Goal: Transaction & Acquisition: Purchase product/service

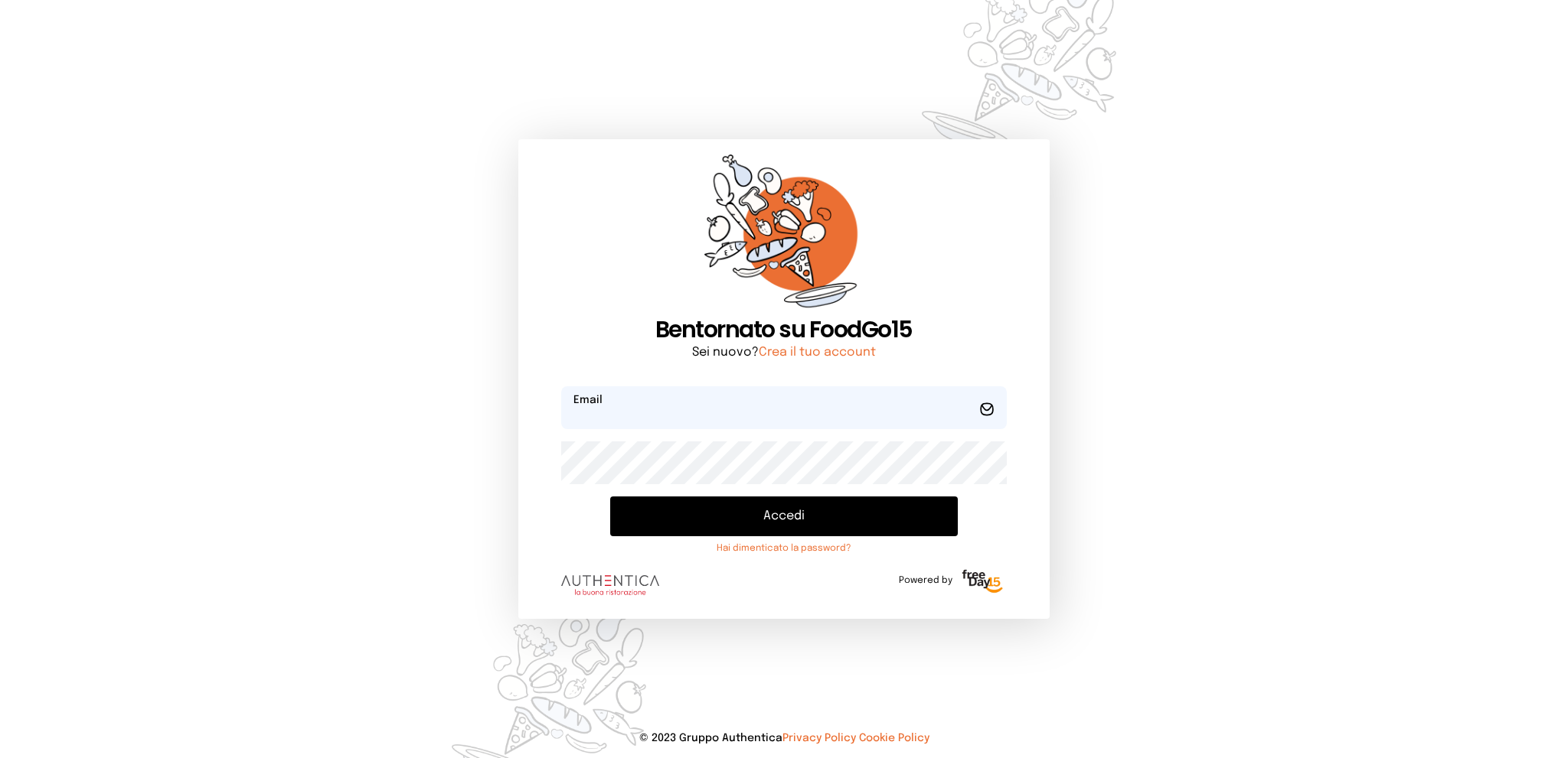
type input "**********"
click at [801, 504] on button "Accedi" at bounding box center [784, 517] width 347 height 40
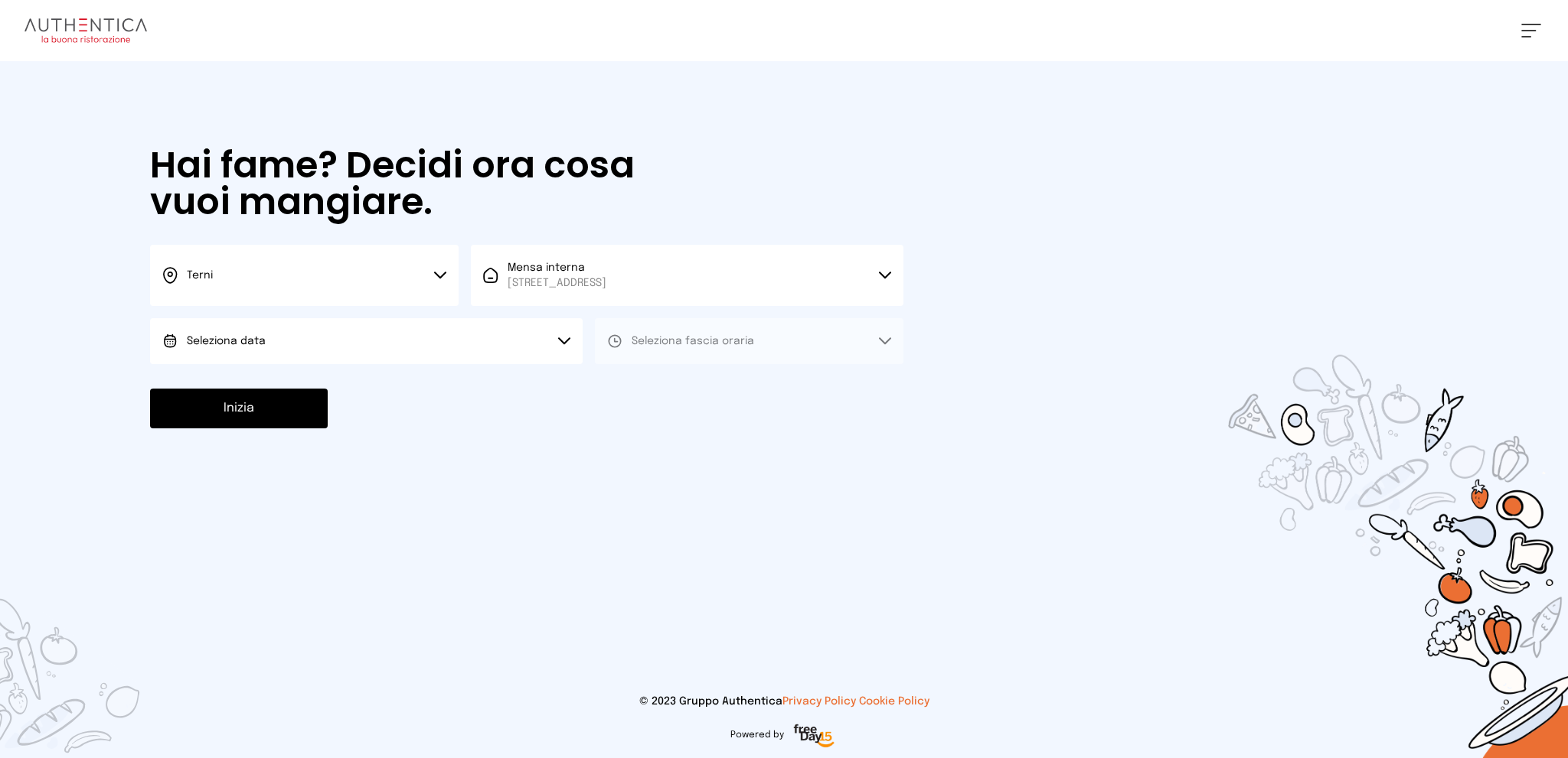
click at [398, 342] on button "Seleziona data" at bounding box center [366, 341] width 433 height 46
click at [384, 382] on li "[DATE], [DATE]" at bounding box center [366, 384] width 433 height 40
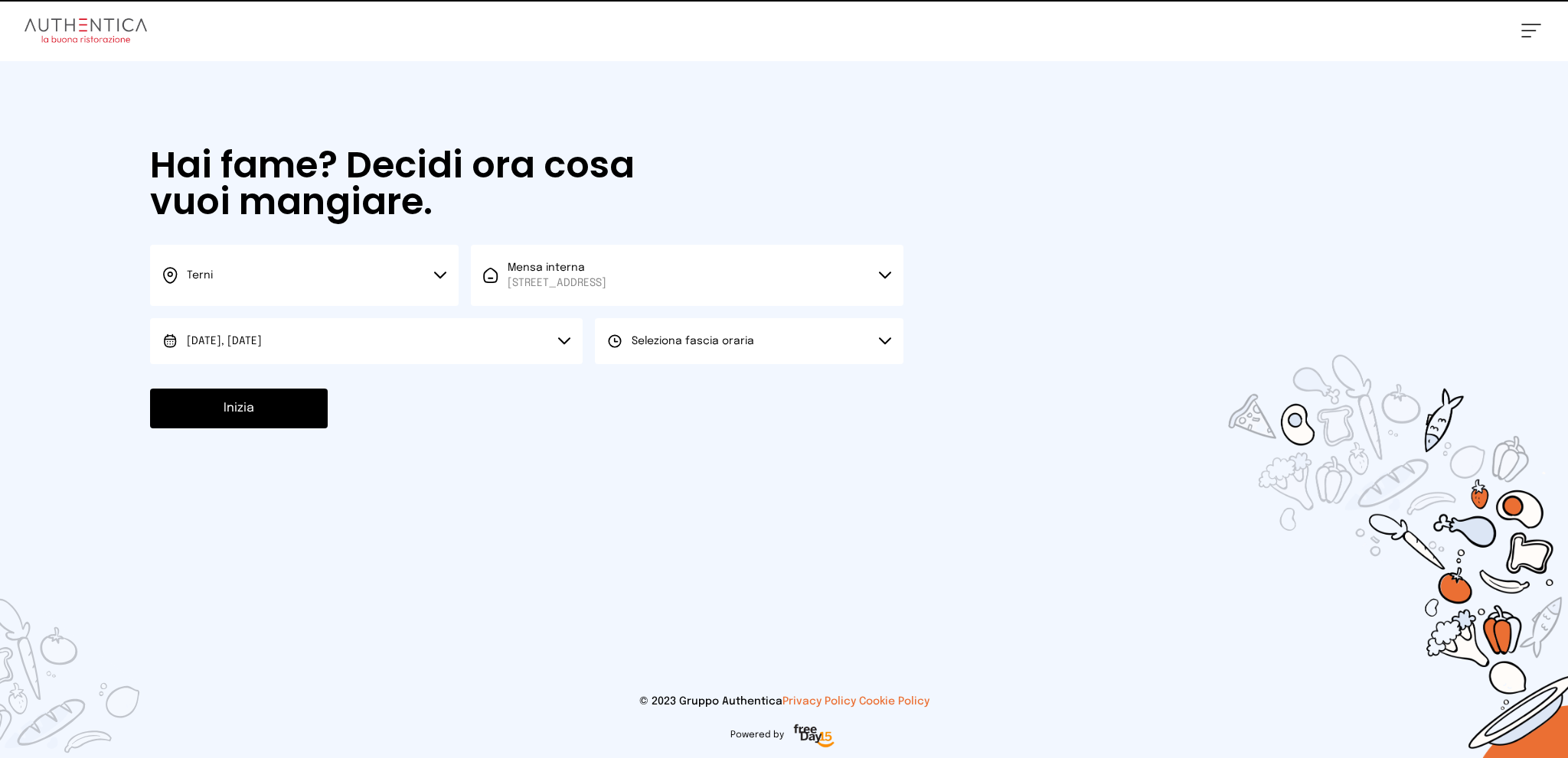
click at [663, 334] on span "Seleziona fascia oraria" at bounding box center [693, 341] width 122 height 15
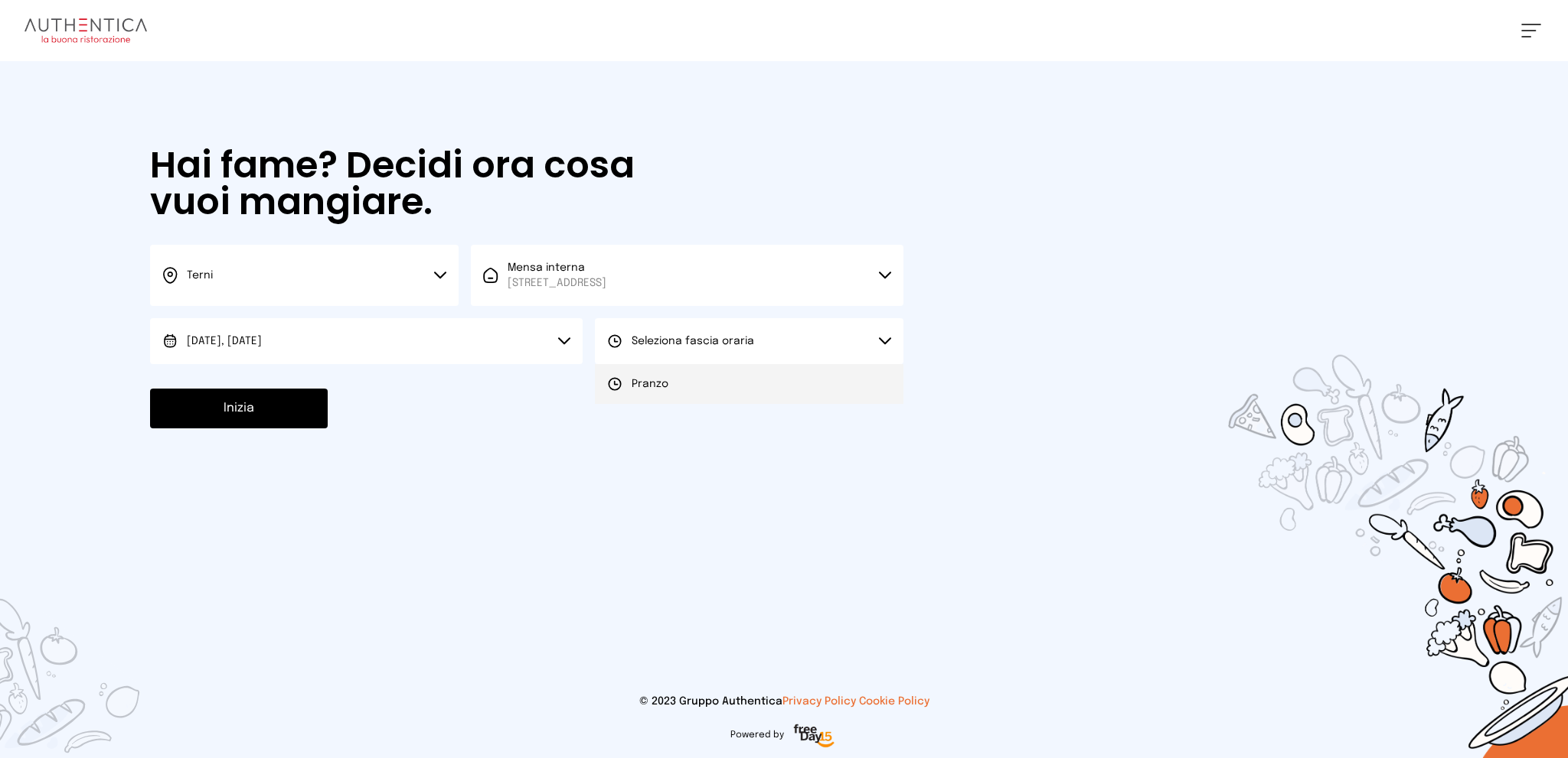
click at [651, 377] on span "Pranzo" at bounding box center [650, 384] width 37 height 15
click at [271, 407] on button "Inizia" at bounding box center [239, 409] width 177 height 40
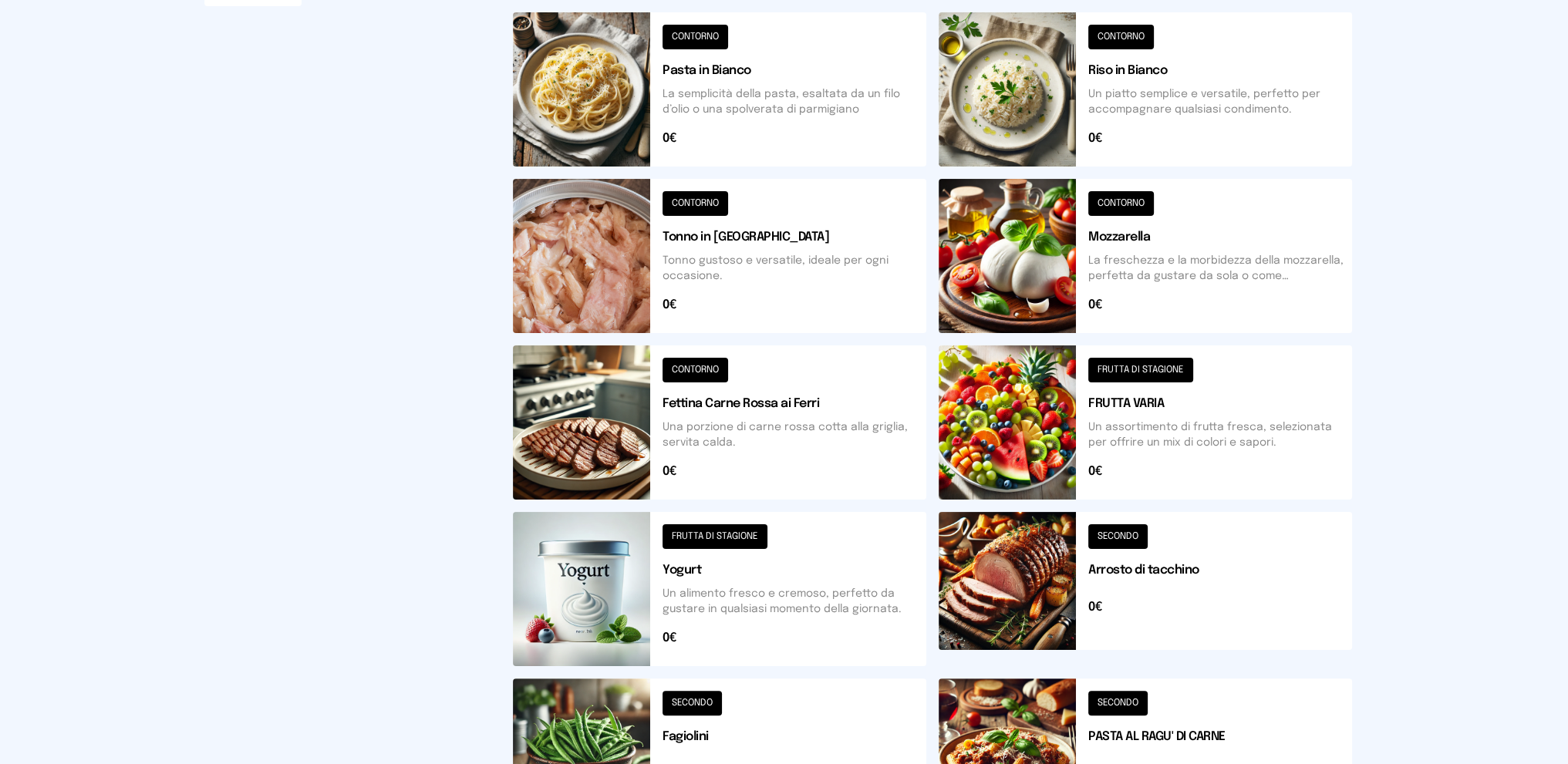
scroll to position [385, 0]
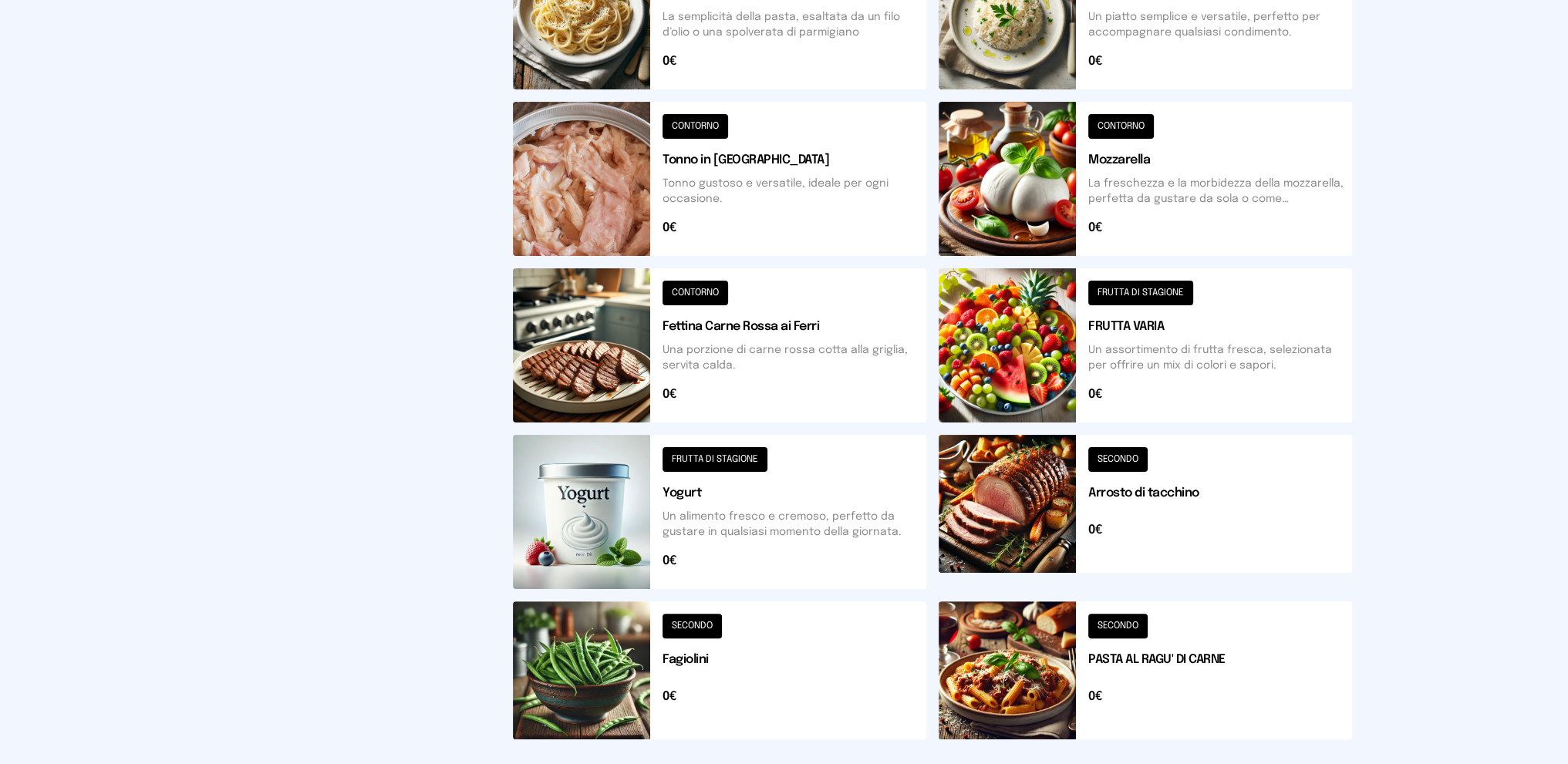
click at [1219, 668] on button at bounding box center [1145, 670] width 413 height 138
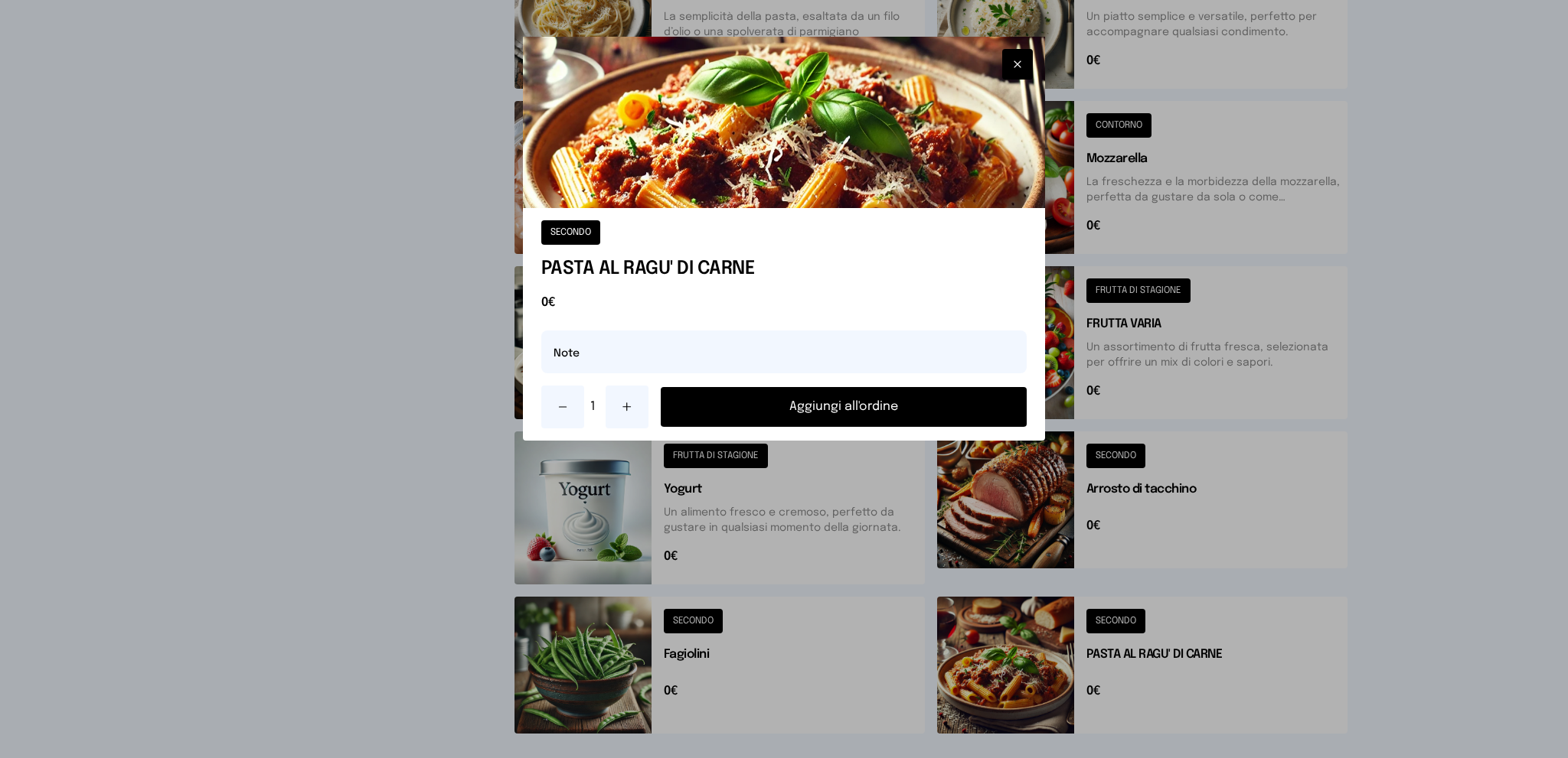
click at [874, 402] on button "Aggiungi all'ordine" at bounding box center [844, 407] width 367 height 40
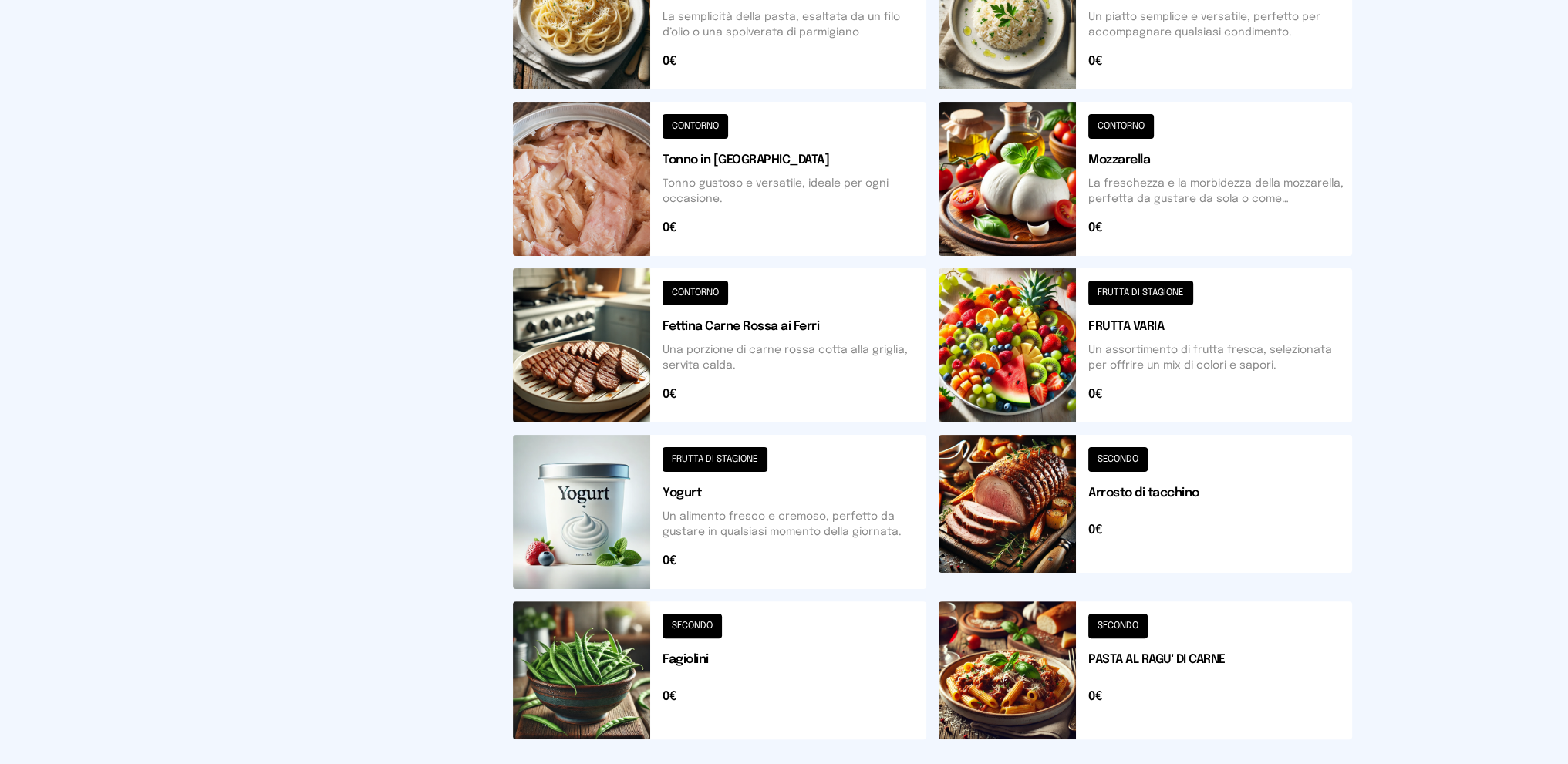
click at [1151, 516] on button at bounding box center [1145, 512] width 413 height 154
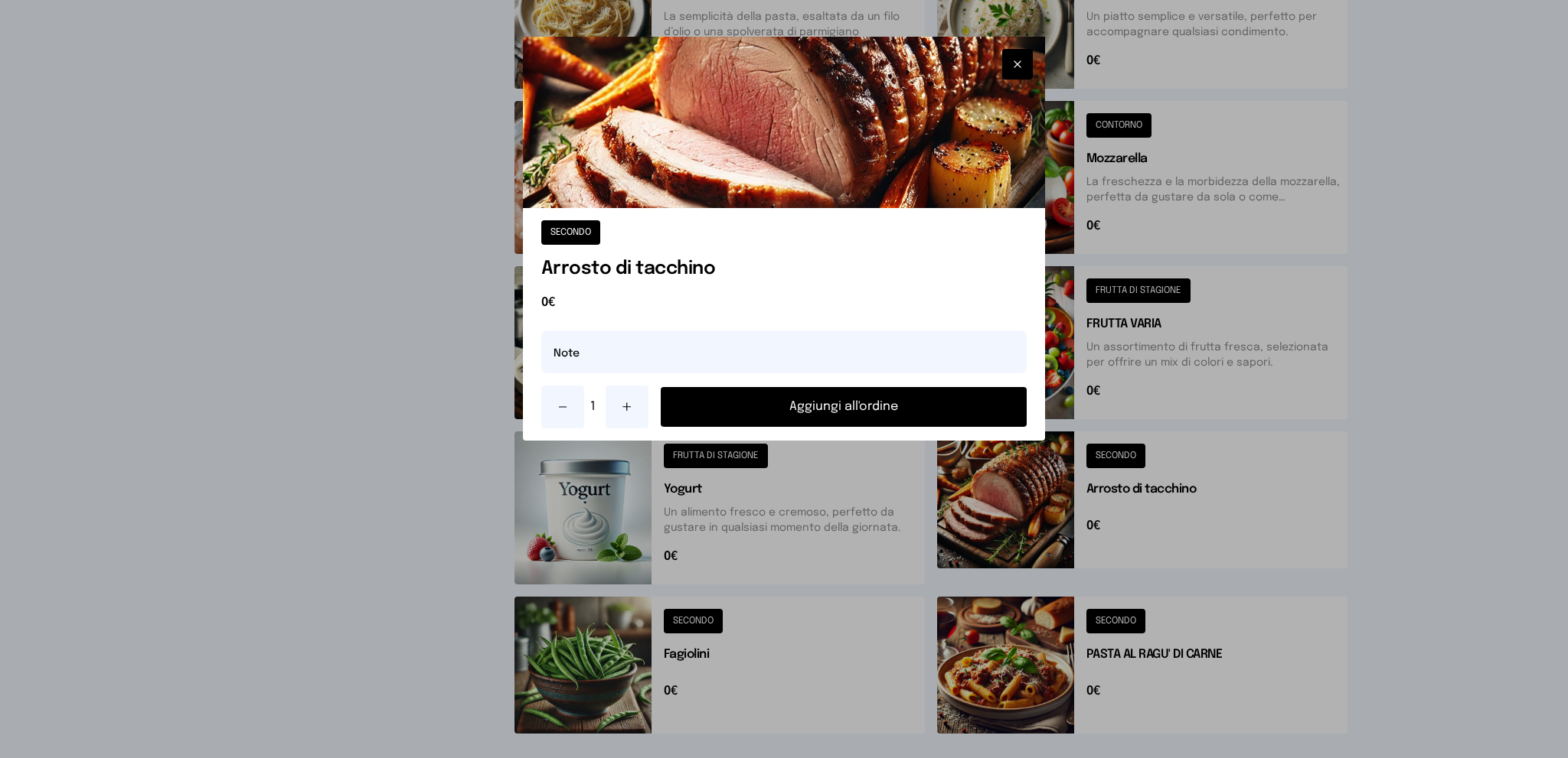
click at [923, 402] on button "Aggiungi all'ordine" at bounding box center [844, 407] width 367 height 40
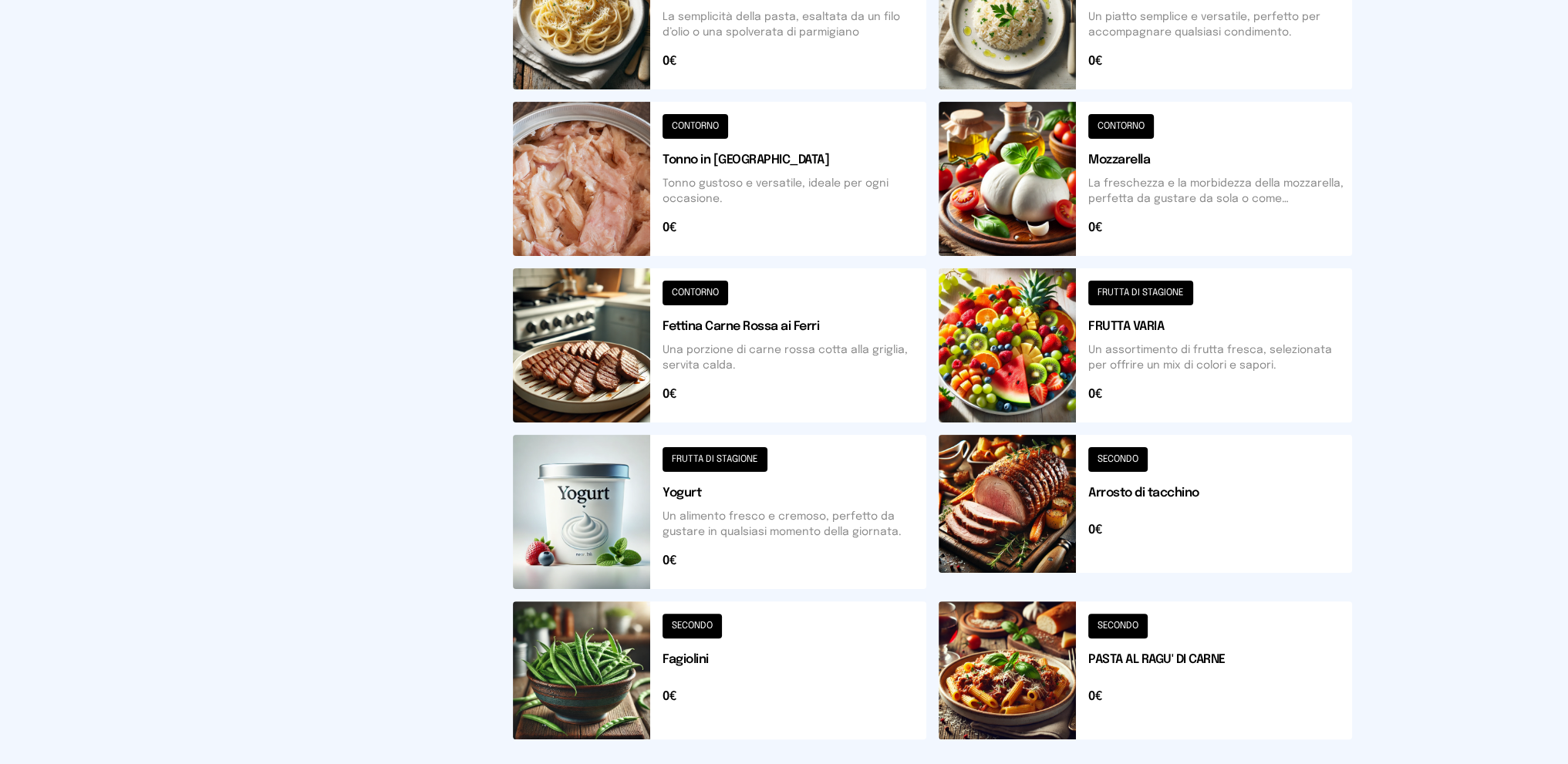
click at [789, 685] on button at bounding box center [719, 670] width 413 height 138
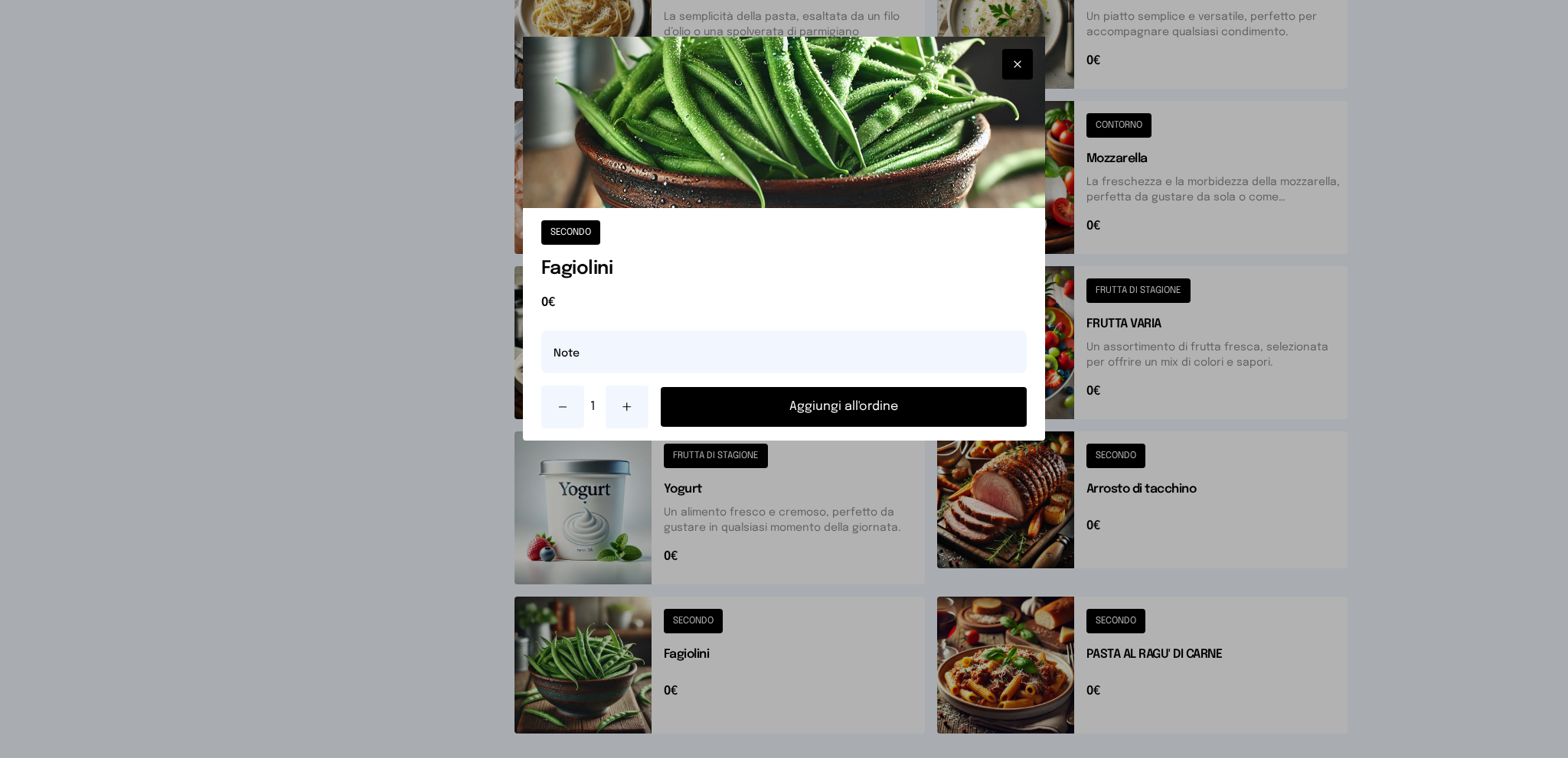
click at [817, 403] on button "Aggiungi all'ordine" at bounding box center [844, 407] width 367 height 40
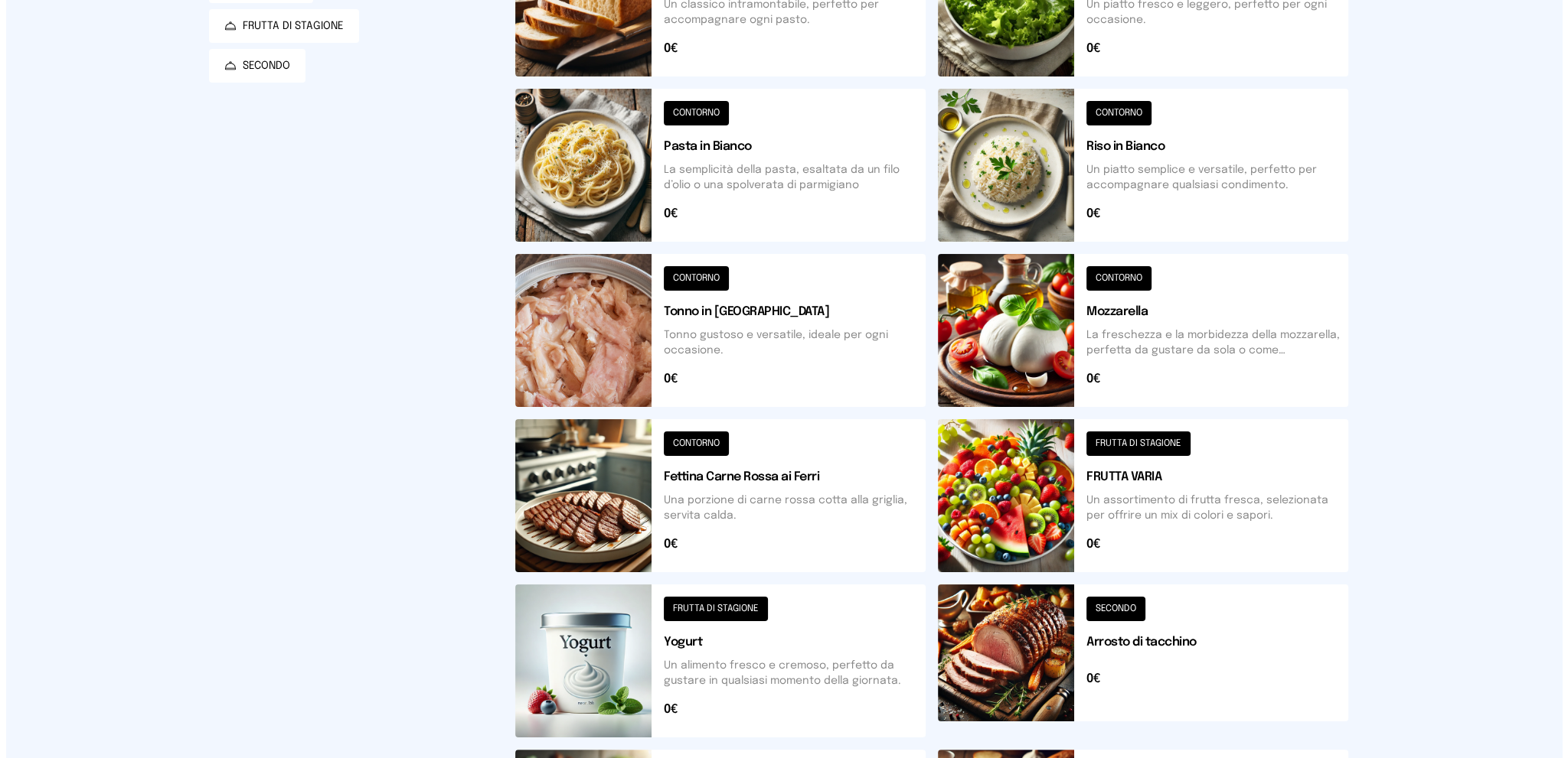
scroll to position [0, 0]
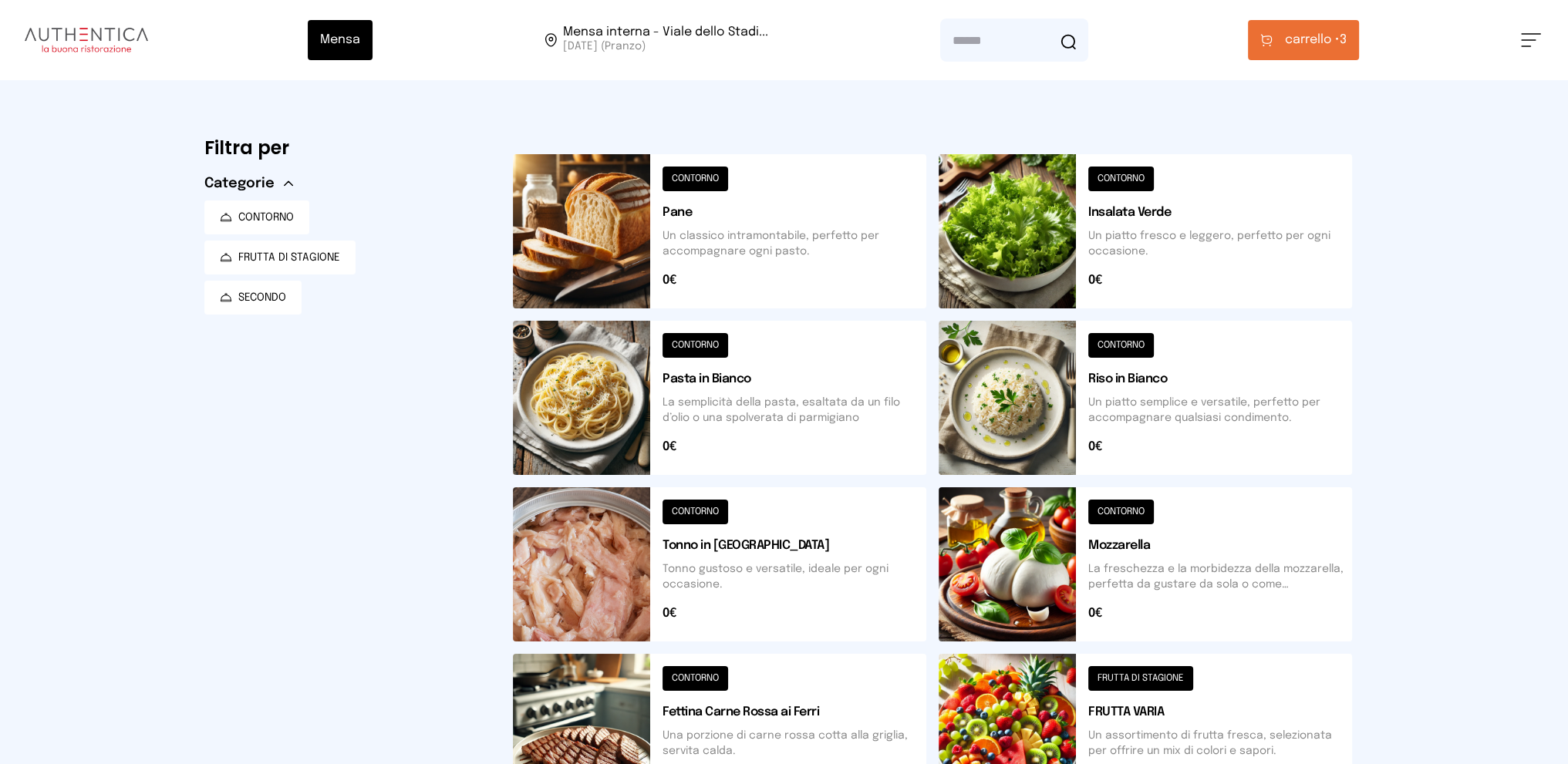
click at [1313, 44] on span "carrello •" at bounding box center [1312, 40] width 55 height 19
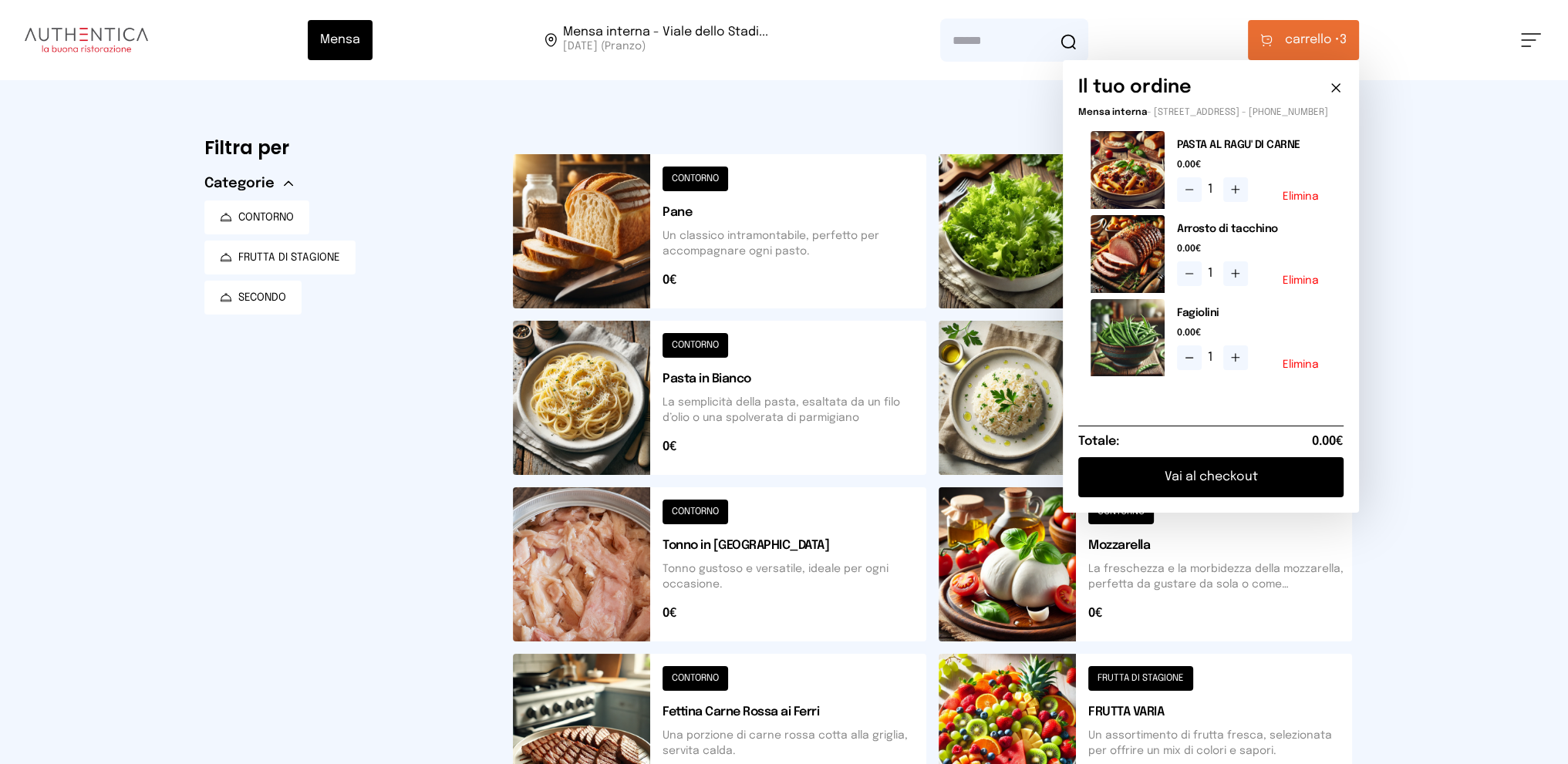
click at [1242, 483] on button "Vai al checkout" at bounding box center [1211, 477] width 266 height 40
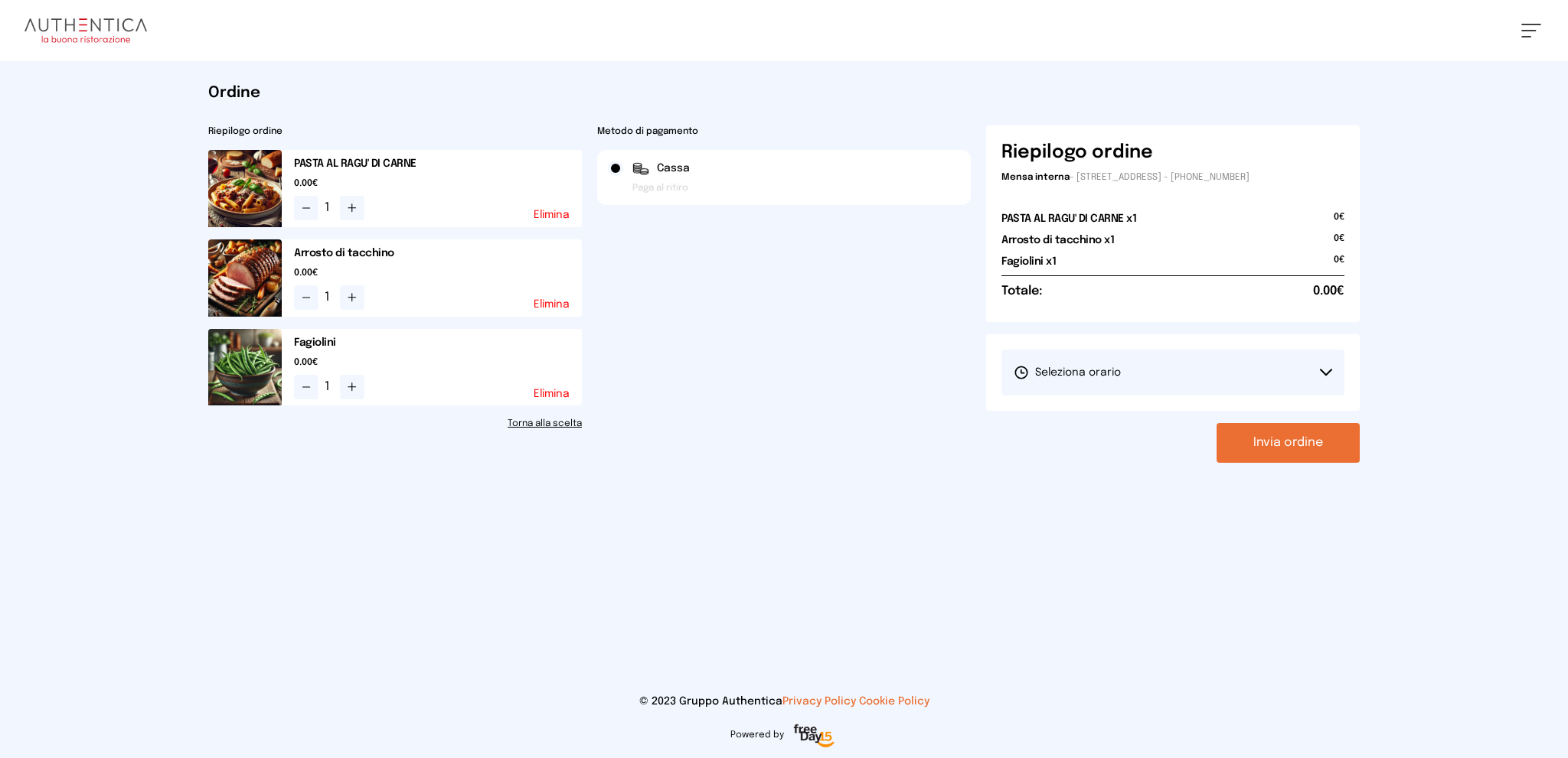
click at [1185, 376] on button "Seleziona orario" at bounding box center [1173, 372] width 343 height 46
click at [1160, 408] on li "1° Turno (13:00 - 15:00)" at bounding box center [1173, 416] width 343 height 40
click at [1268, 447] on button "Invia ordine" at bounding box center [1288, 443] width 143 height 40
